Goal: Task Accomplishment & Management: Manage account settings

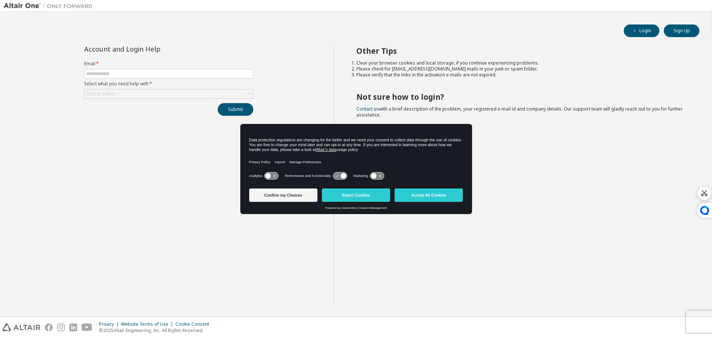
click at [95, 36] on div "Login Sign Up" at bounding box center [356, 30] width 687 height 13
click at [144, 73] on input "text" at bounding box center [168, 74] width 165 height 6
type input "**********"
click at [152, 91] on div "Click to select" at bounding box center [169, 93] width 168 height 9
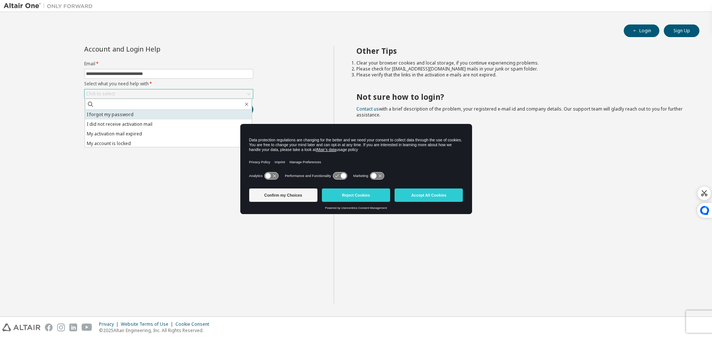
click at [144, 115] on li "I forgot my password" at bounding box center [168, 115] width 167 height 10
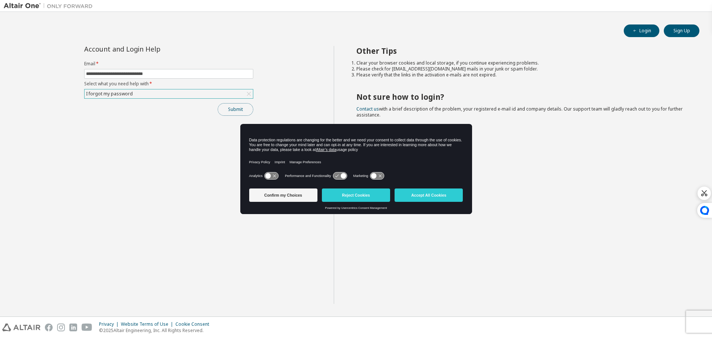
click at [223, 105] on button "Submit" at bounding box center [236, 109] width 36 height 13
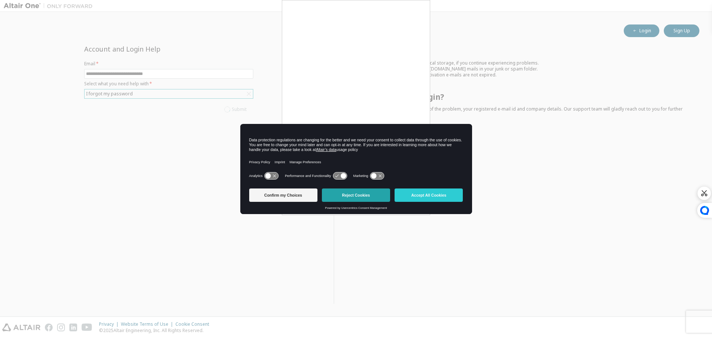
click at [369, 191] on button "Reject Cookies" at bounding box center [356, 194] width 68 height 13
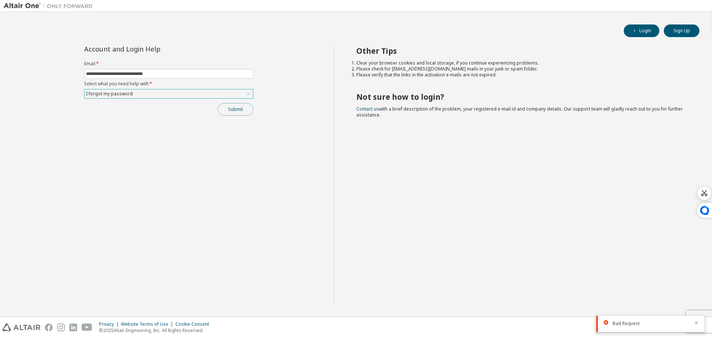
click at [235, 113] on button "Submit" at bounding box center [236, 109] width 36 height 13
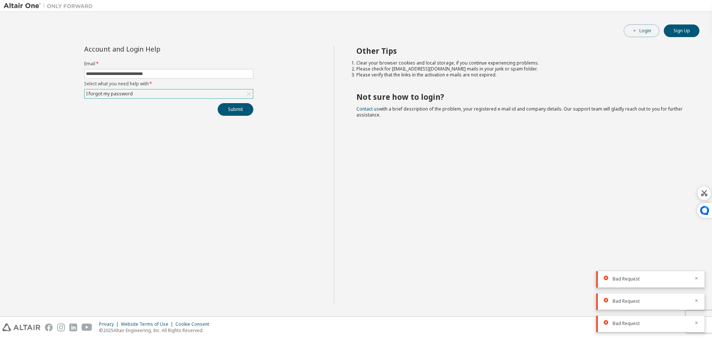
click at [641, 29] on button "Login" at bounding box center [642, 30] width 36 height 13
